Goal: Check status: Check status

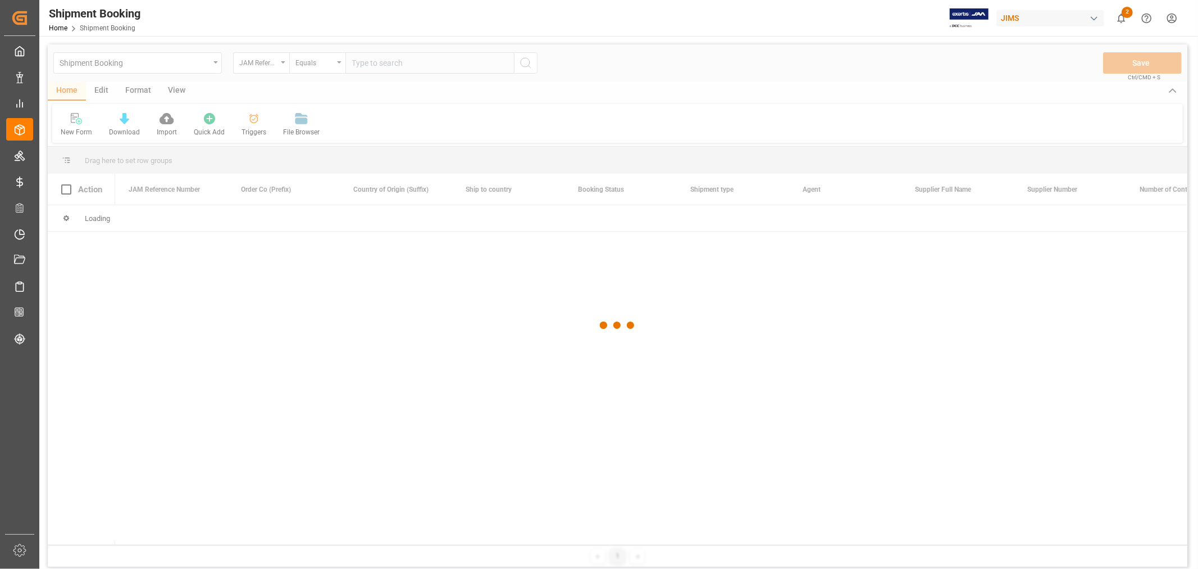
click at [420, 60] on div at bounding box center [618, 325] width 1140 height 562
click at [416, 60] on div at bounding box center [618, 325] width 1140 height 562
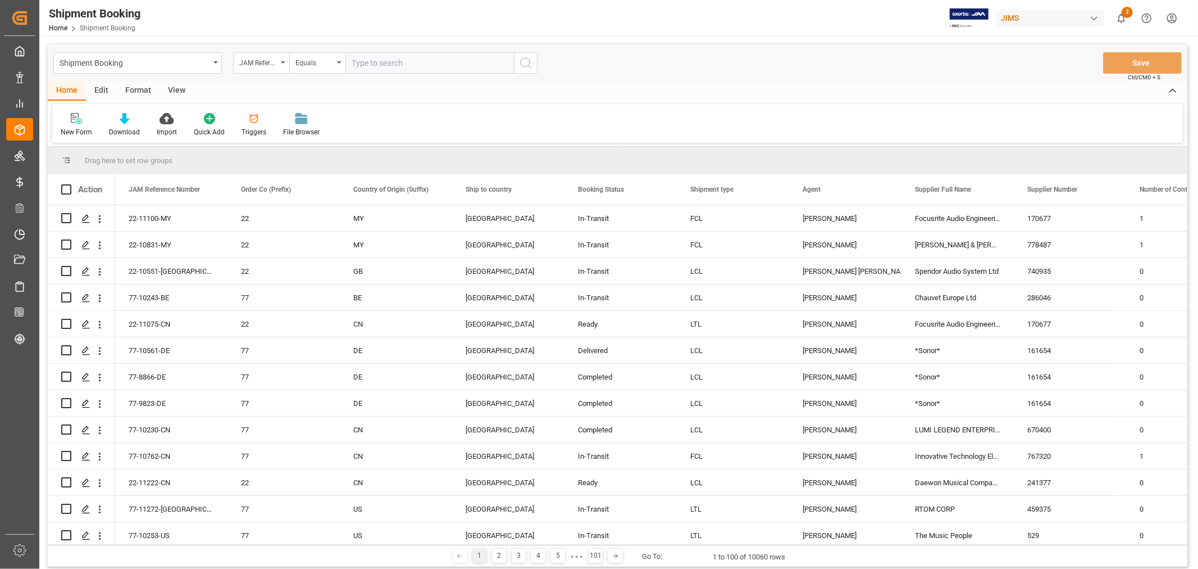
click at [408, 60] on input "text" at bounding box center [430, 62] width 169 height 21
paste input "77-11269-[GEOGRAPHIC_DATA]"
type input "77-11269-[GEOGRAPHIC_DATA]"
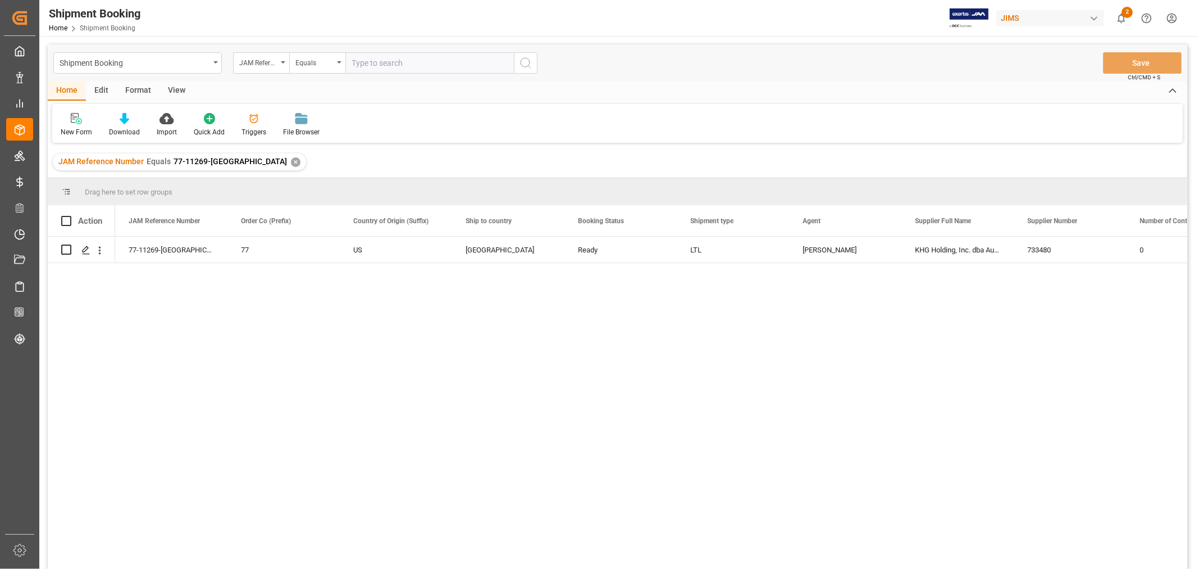
click at [174, 86] on div "View" at bounding box center [177, 90] width 34 height 19
click at [206, 220] on span at bounding box center [209, 221] width 10 height 10
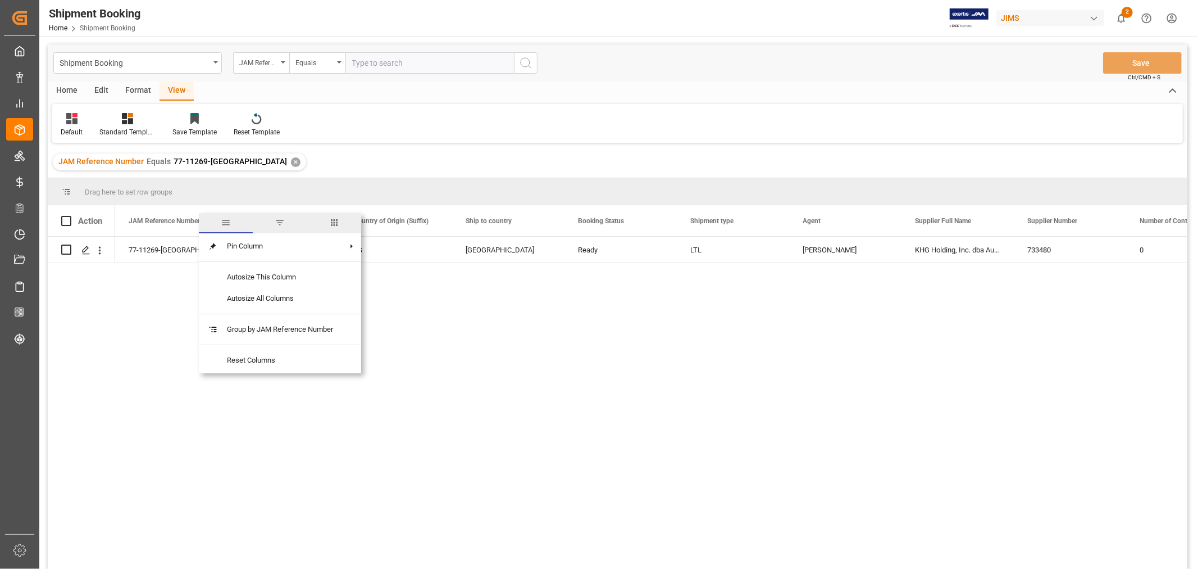
click at [333, 221] on span "columns" at bounding box center [334, 222] width 10 height 10
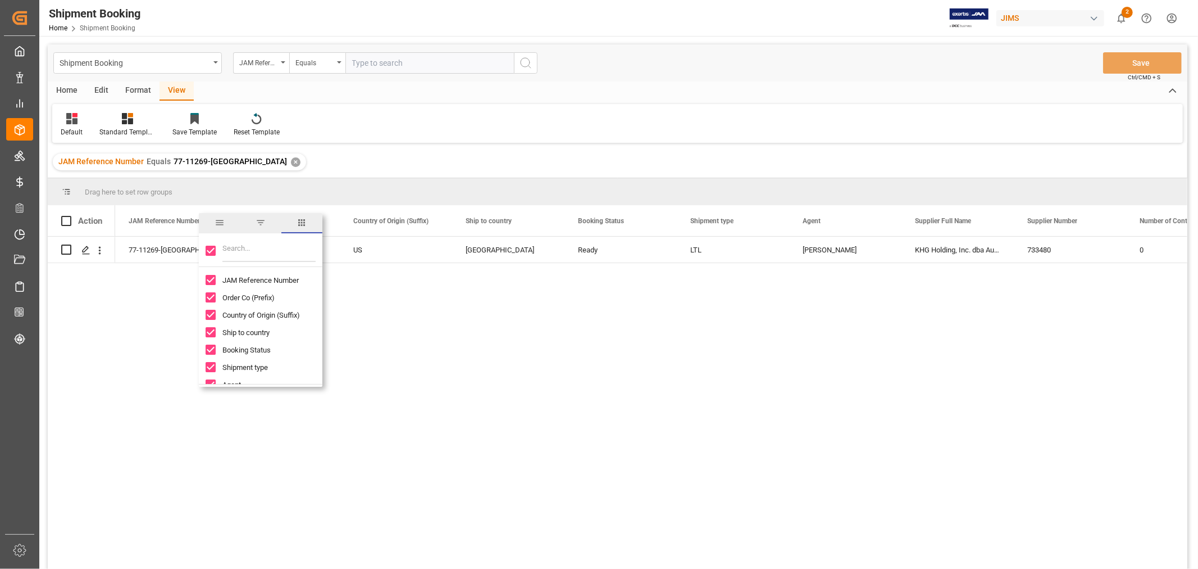
click at [208, 255] on input "Toggle Select All Columns" at bounding box center [211, 251] width 10 height 10
checkbox input "false"
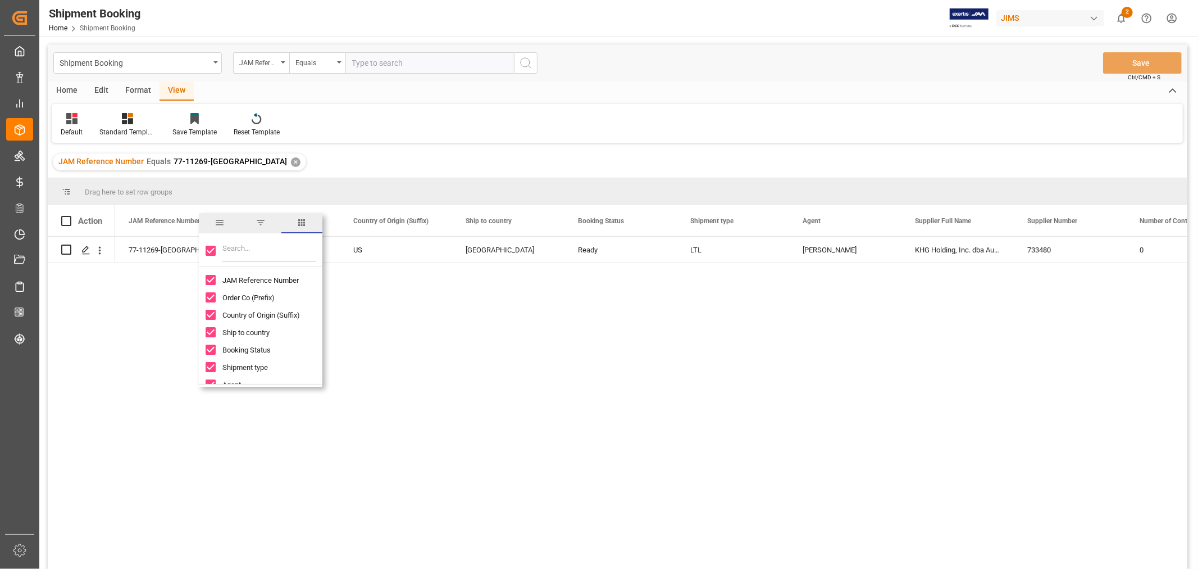
checkbox input "false"
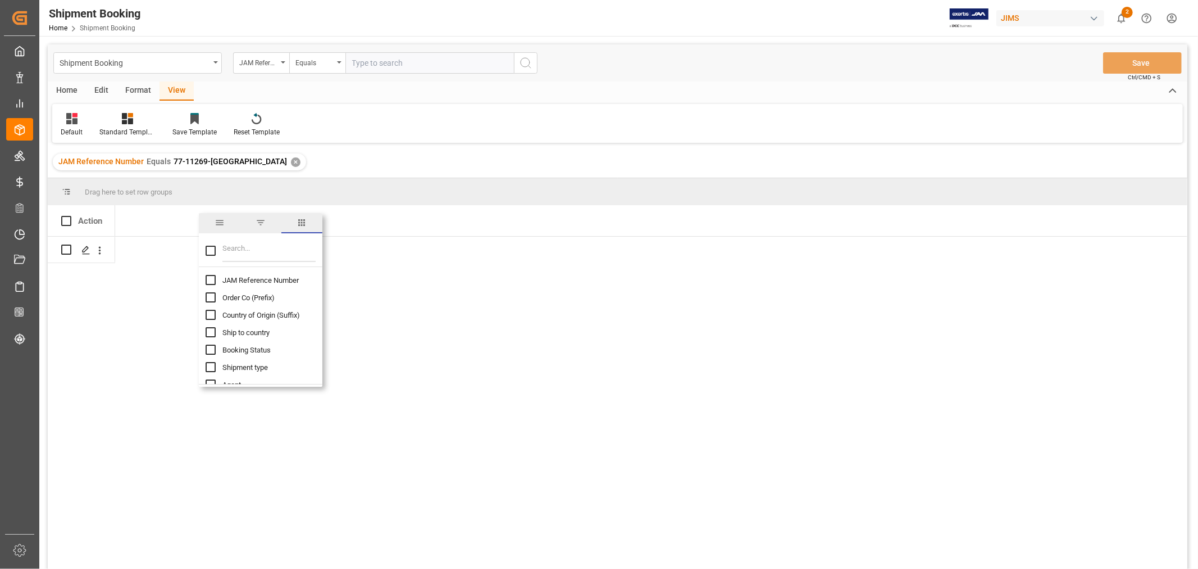
click at [225, 245] on input "Filter Columns Input" at bounding box center [268, 250] width 93 height 22
type input "entry"
click at [239, 278] on span "Customs entry number" at bounding box center [258, 280] width 72 height 8
checkbox input "true"
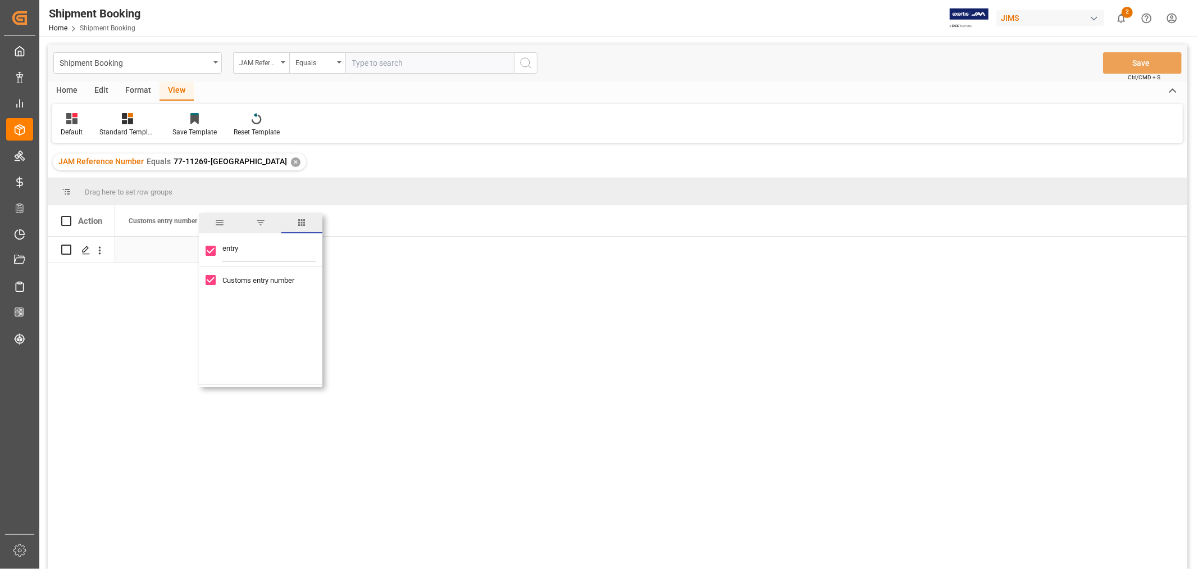
click at [170, 249] on div "Press SPACE to select this row." at bounding box center [171, 250] width 112 height 26
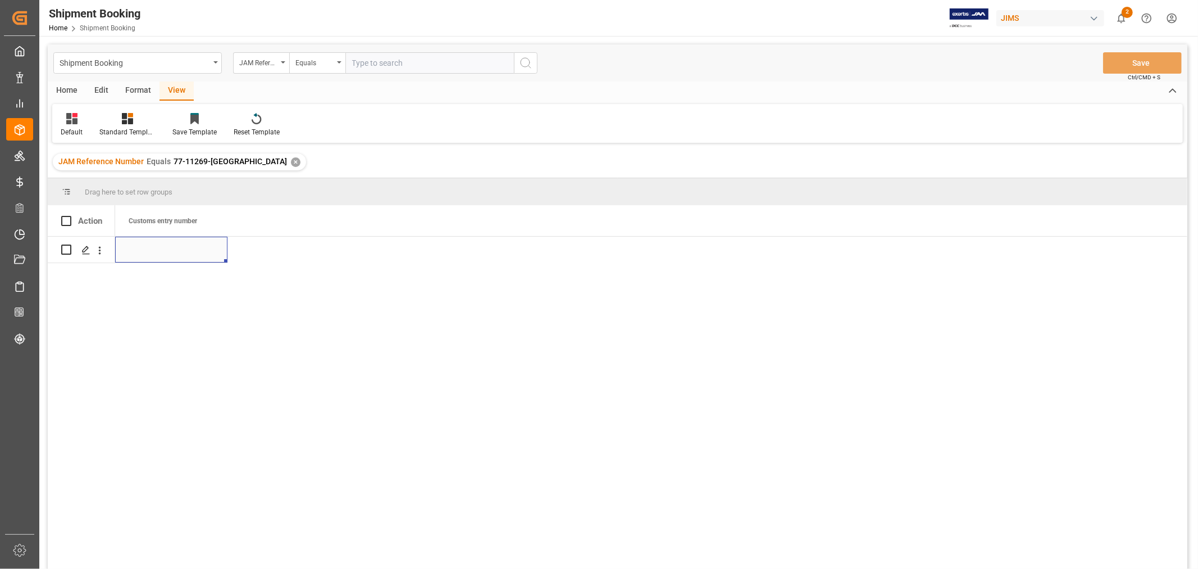
click at [170, 249] on div "Press SPACE to select this row." at bounding box center [171, 250] width 112 height 26
click at [170, 249] on input "Press SPACE to select this row." at bounding box center [171, 256] width 94 height 21
paste input "13391-69297269-4"
type input "13391-69297269-4"
click at [549, 321] on div "13391-69297269-4" at bounding box center [651, 406] width 1072 height 339
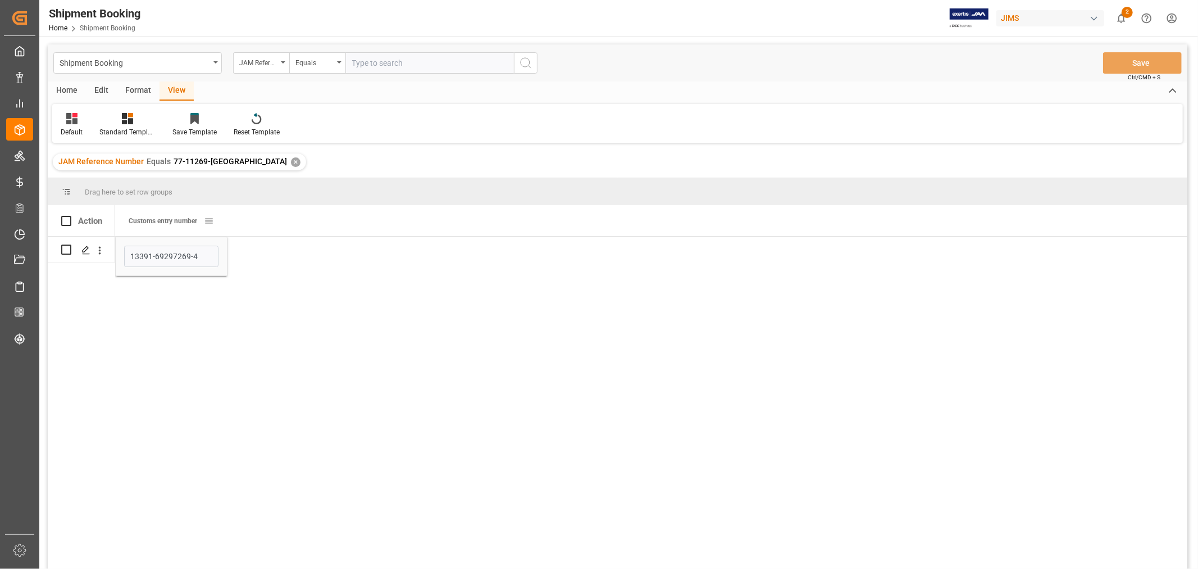
click at [209, 221] on span at bounding box center [209, 221] width 10 height 10
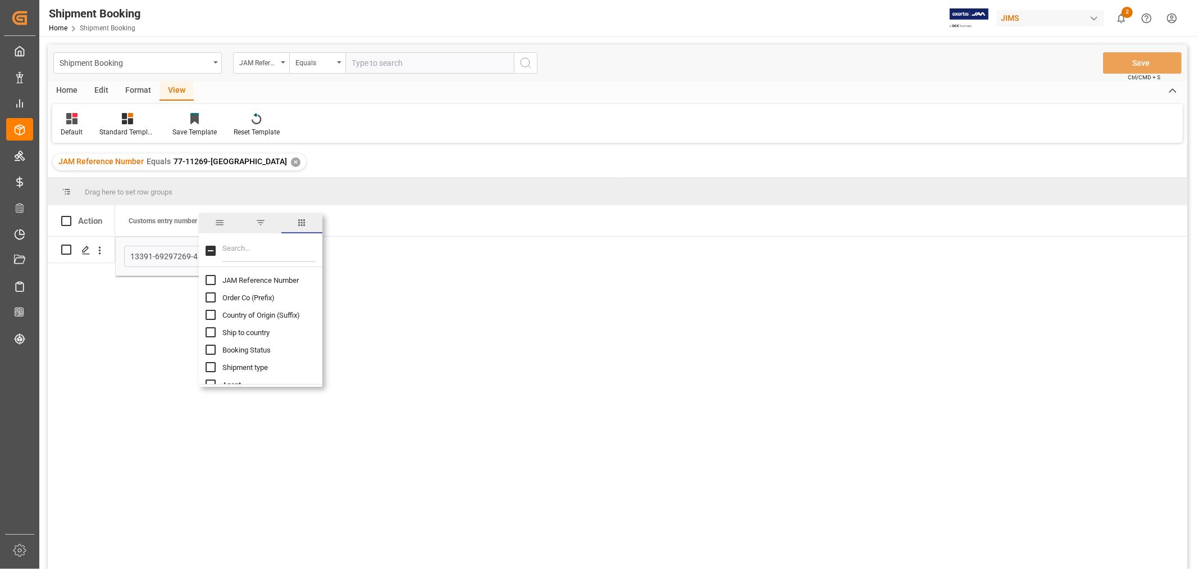
click at [222, 279] on span "JAM Reference Number" at bounding box center [260, 280] width 76 height 8
checkbox input "true"
click at [135, 250] on div "77-11269-[GEOGRAPHIC_DATA]" at bounding box center [171, 250] width 112 height 26
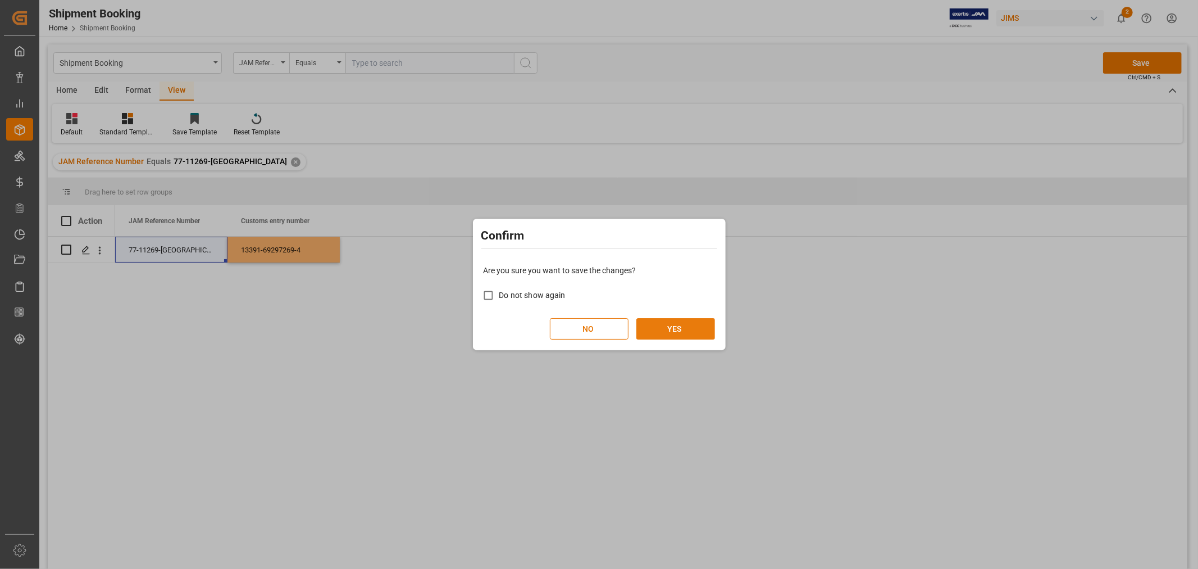
click at [672, 327] on button "YES" at bounding box center [676, 328] width 79 height 21
